Goal: Information Seeking & Learning: Find specific page/section

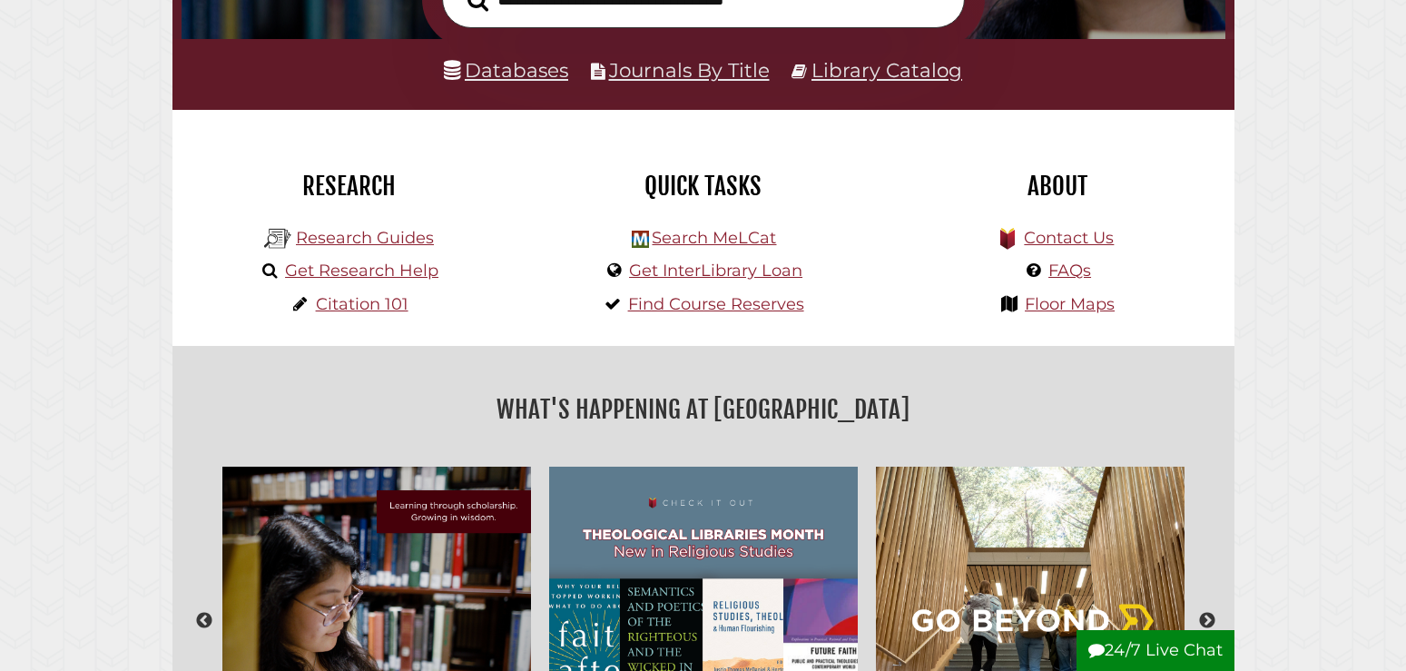
scroll to position [345, 1035]
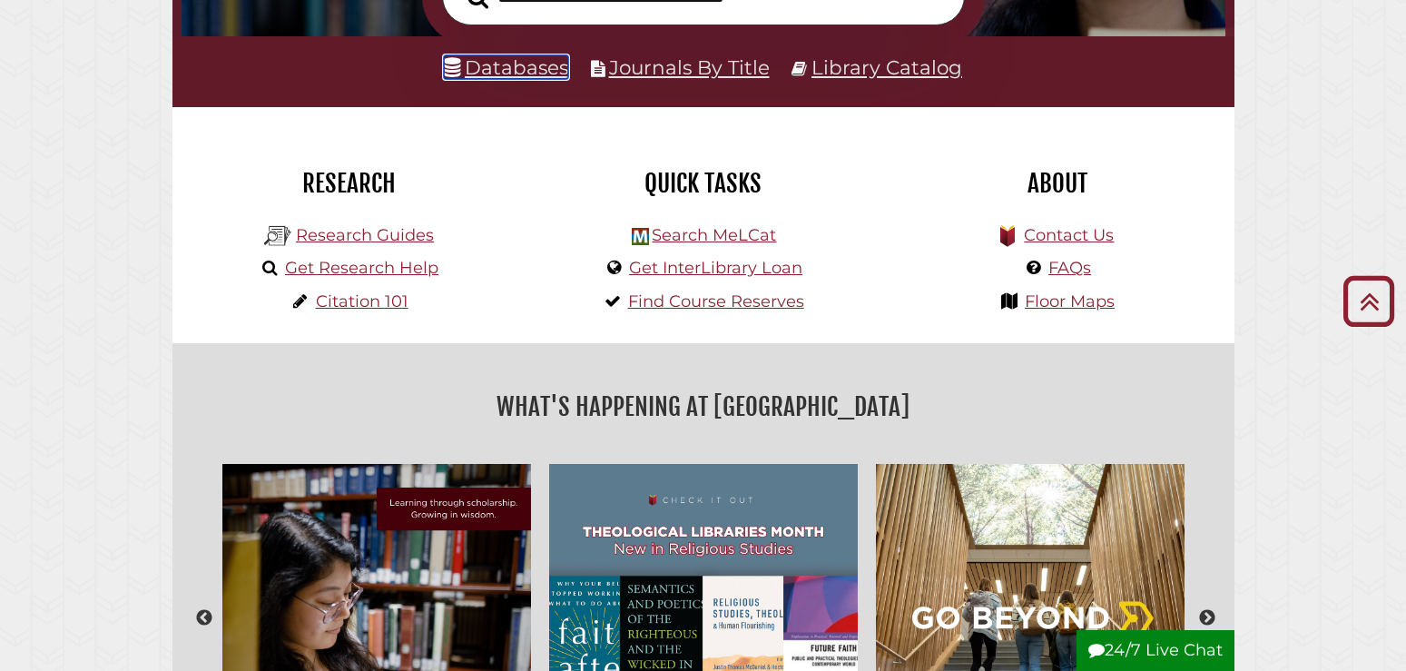
click at [510, 78] on link "Databases" at bounding box center [506, 67] width 124 height 24
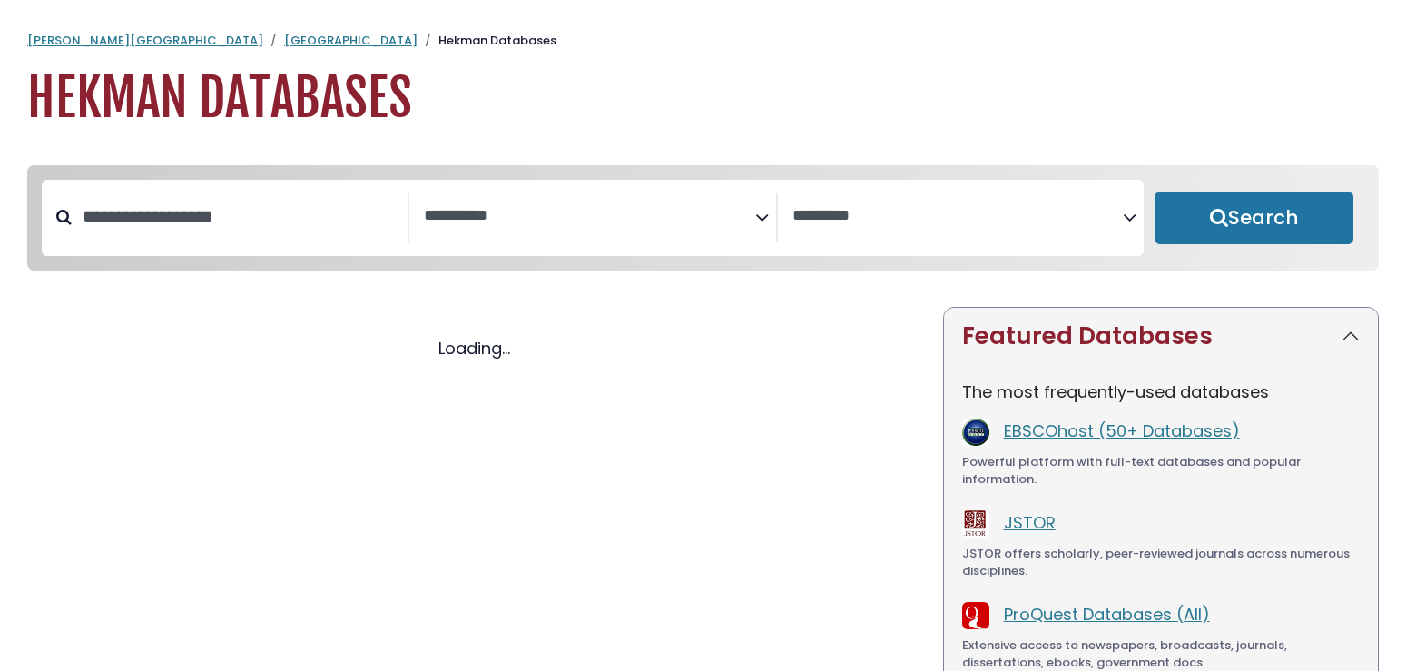
select select "Database Subject Filter"
select select "Database Vendors Filter"
select select "Database Subject Filter"
select select "Database Vendors Filter"
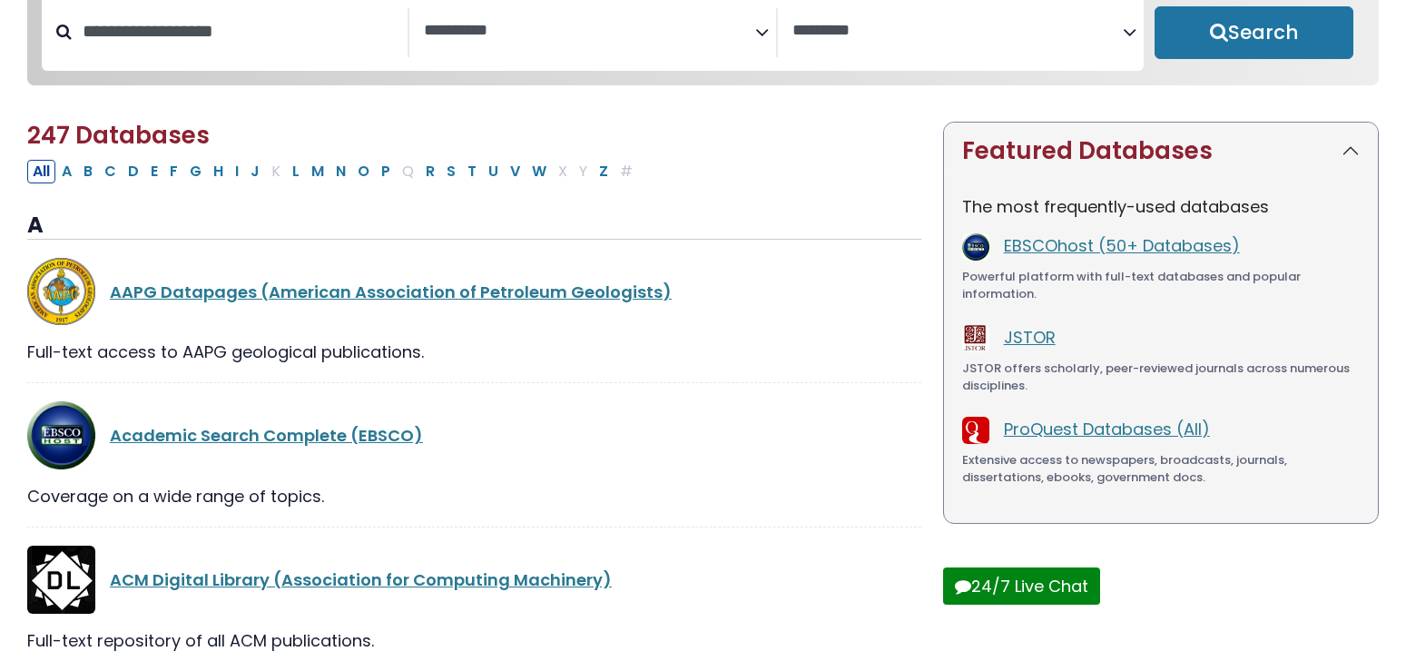
scroll to position [278, 0]
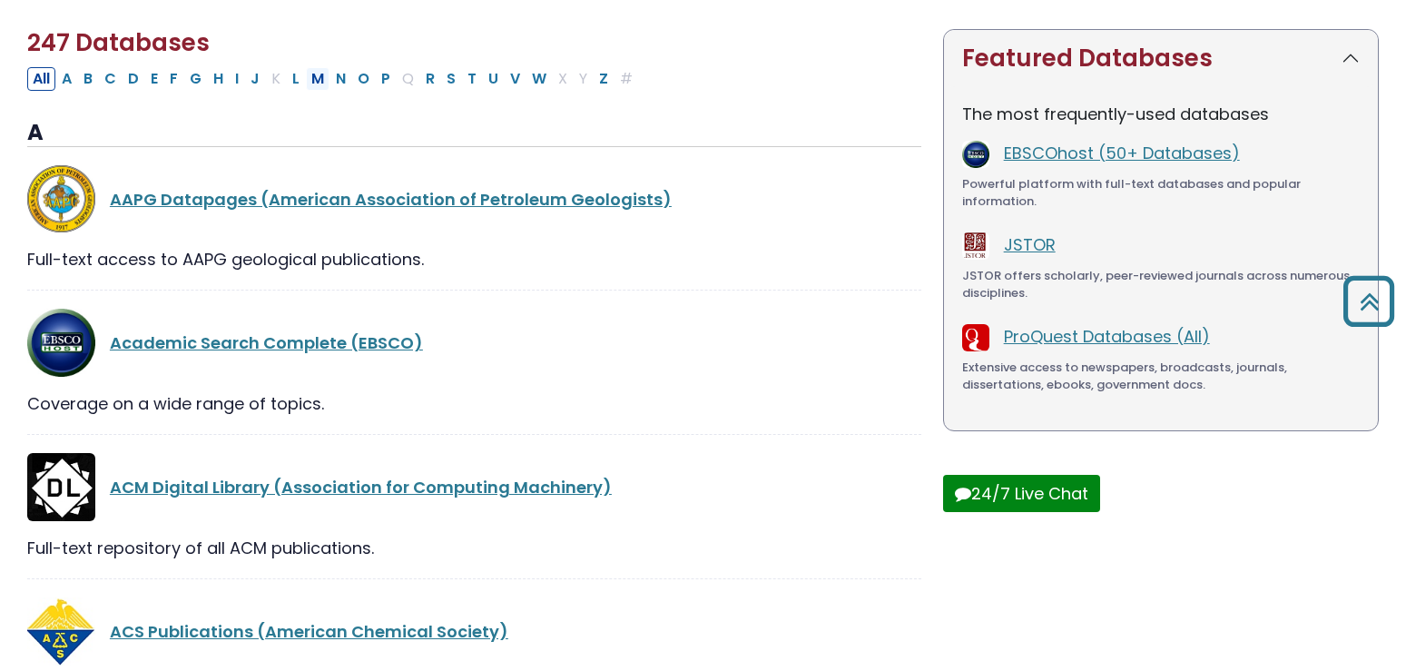
click at [320, 87] on button "M" at bounding box center [318, 79] width 24 height 24
select select "Database Subject Filter"
select select "Database Vendors Filter"
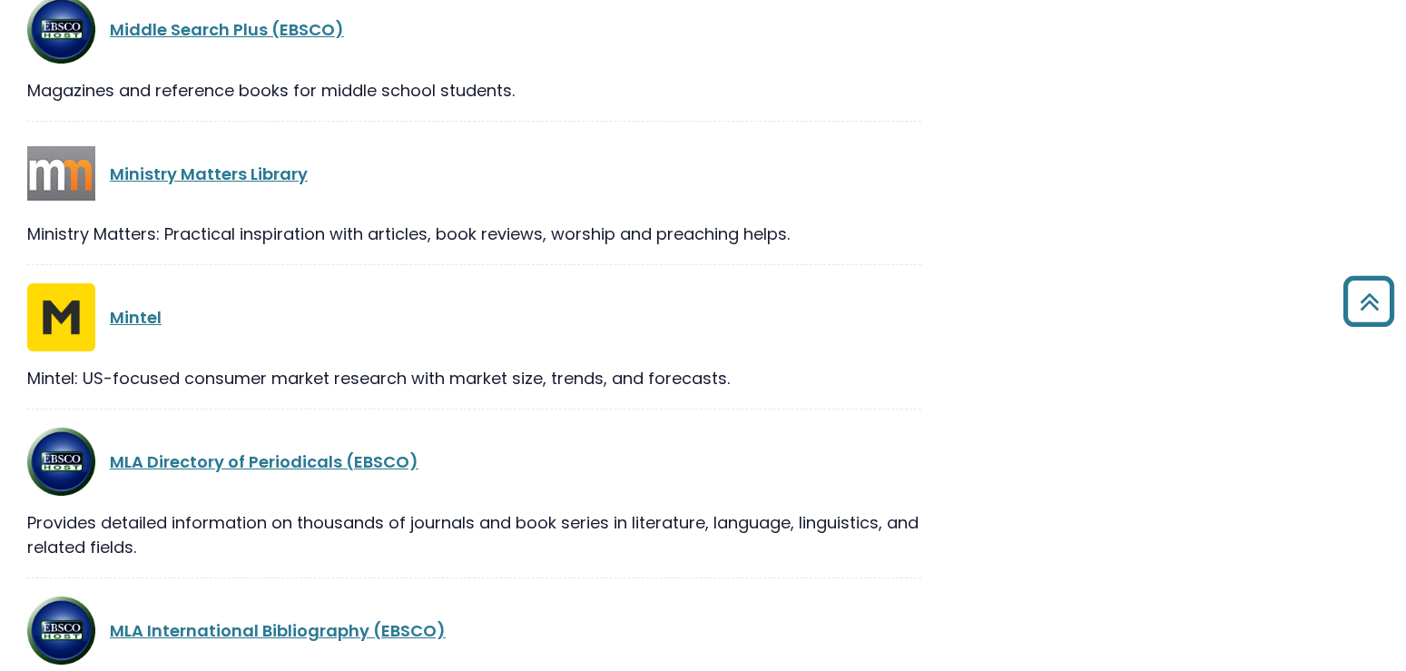
scroll to position [1482, 0]
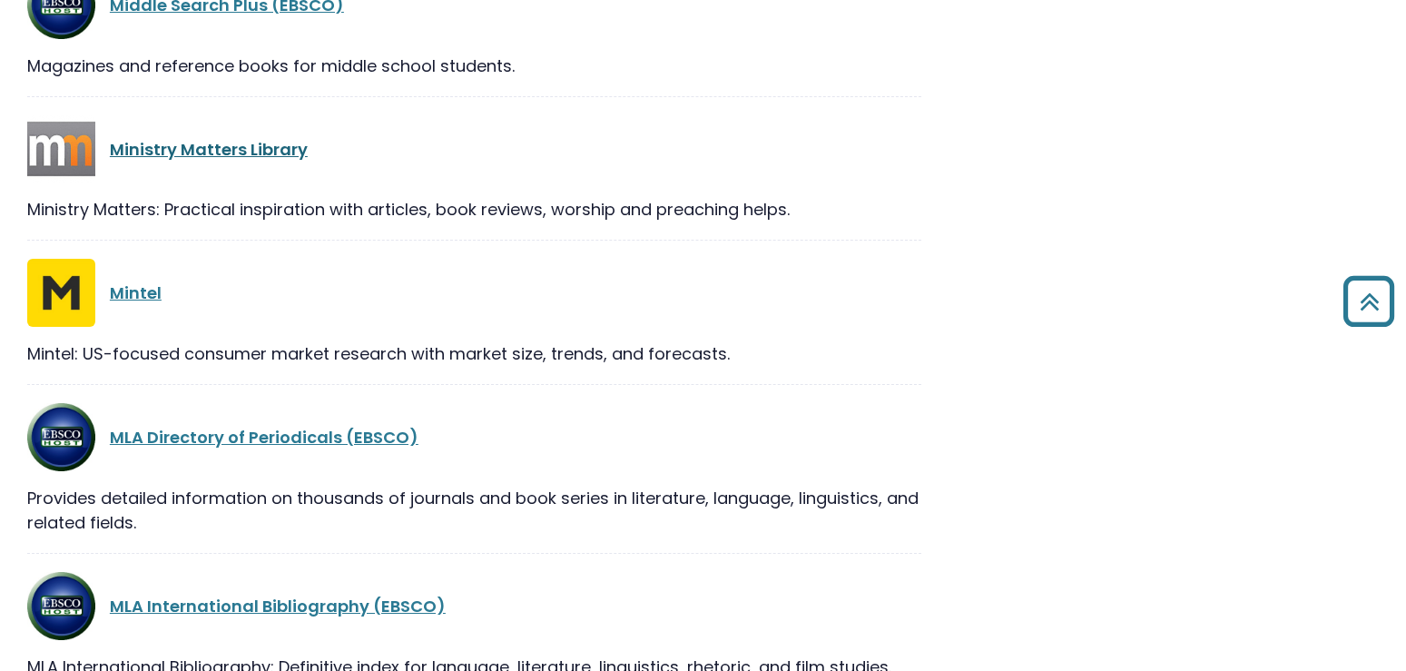
click at [243, 151] on link "Ministry Matters Library" at bounding box center [209, 149] width 198 height 23
